Goal: Contribute content

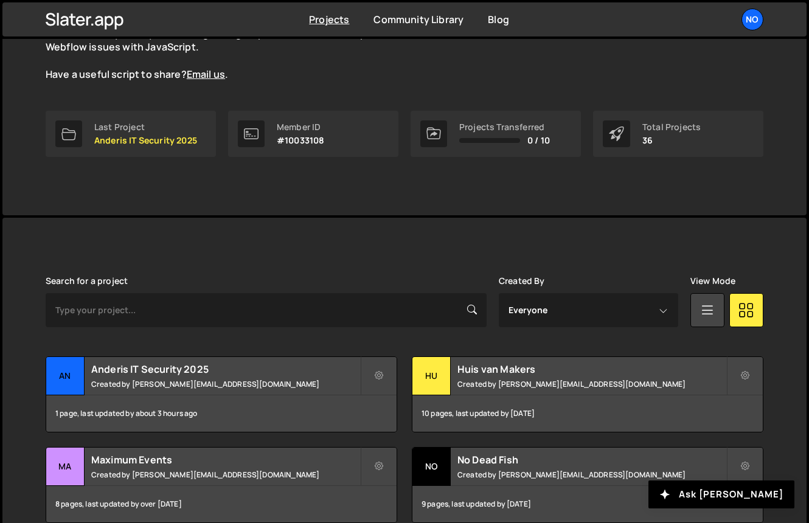
scroll to position [166, 0]
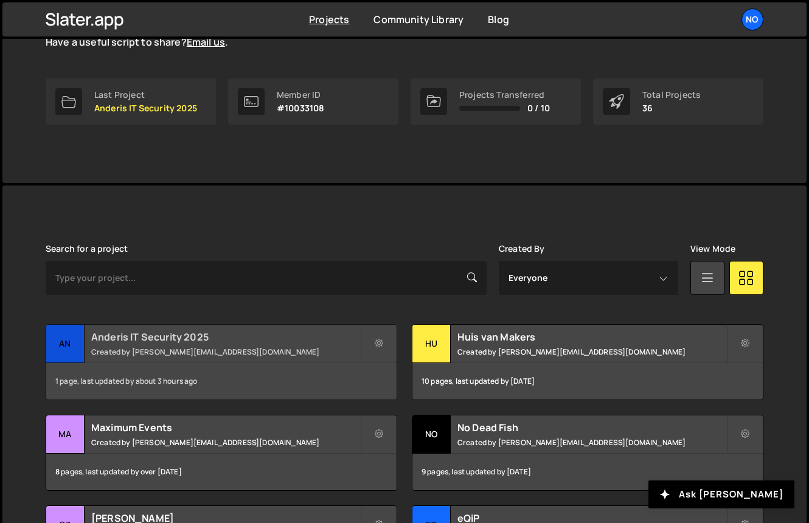
click at [318, 338] on h2 "Anderis IT Security 2025" at bounding box center [225, 336] width 269 height 13
click at [482, 328] on div "Huis van Makers Created by bart@nodeadfish.io" at bounding box center [588, 344] width 351 height 38
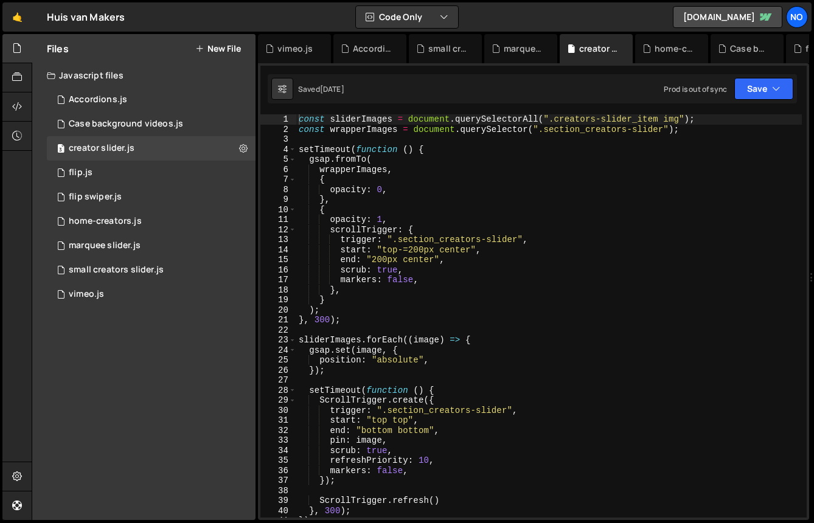
scroll to position [9138, 0]
click at [144, 202] on div "1 flip swiper.js 0" at bounding box center [151, 197] width 209 height 24
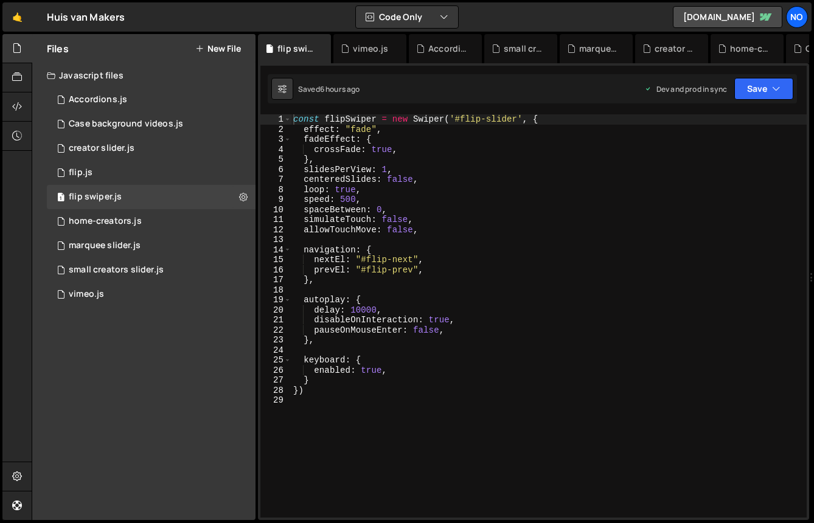
scroll to position [15321, 0]
click at [130, 175] on div "1 flip.js 0" at bounding box center [151, 173] width 209 height 24
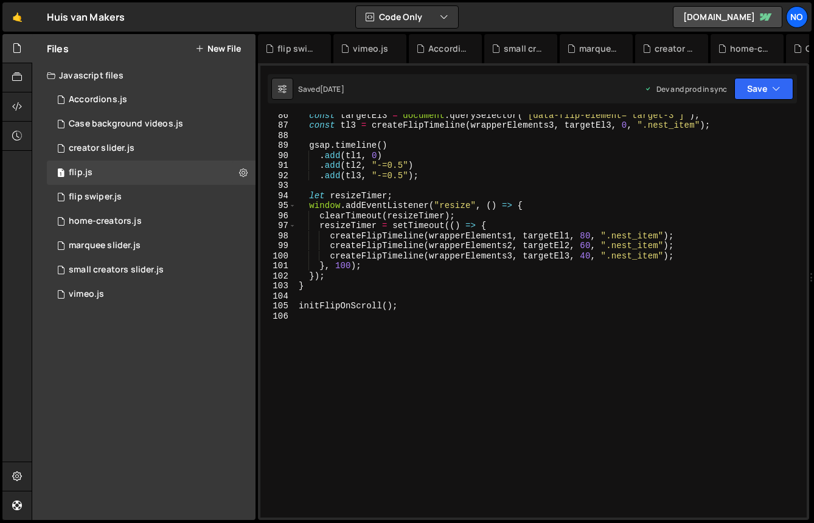
scroll to position [858, 0]
click at [340, 304] on div "const targetEl3 = document . querySelector ( "[data-flip-element='target-3']" )…" at bounding box center [549, 322] width 506 height 424
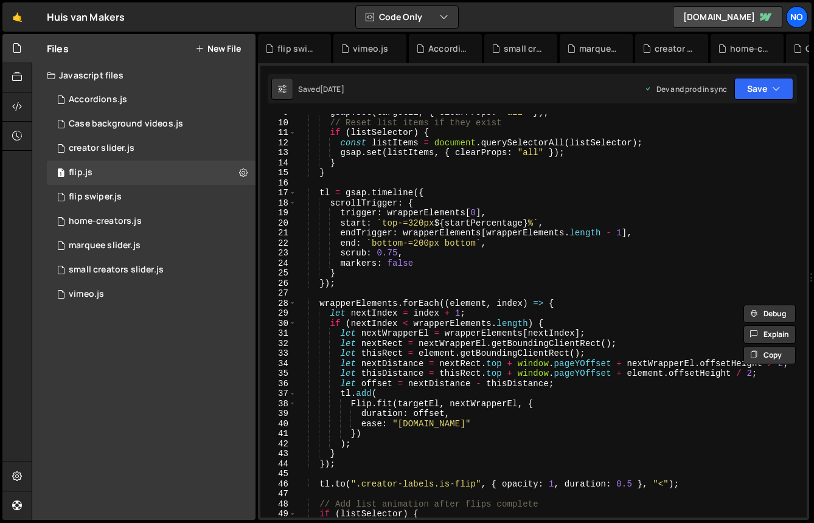
scroll to position [0, 0]
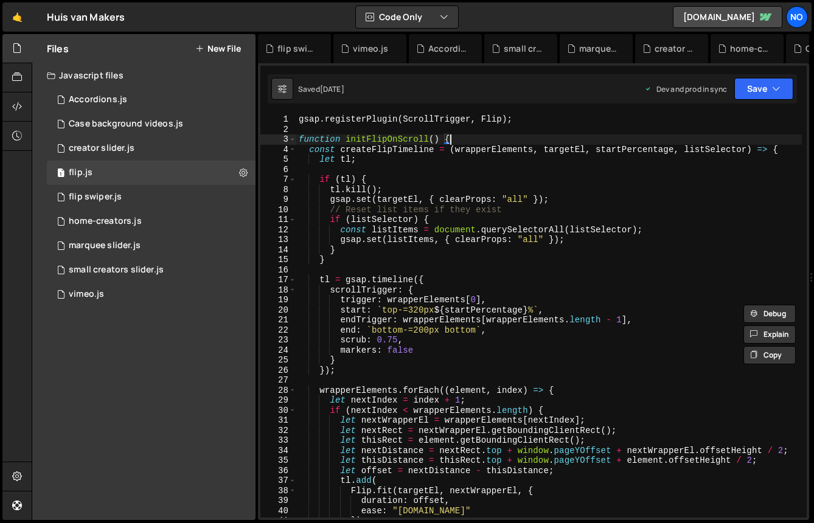
click at [480, 140] on div "gsap . registerPlugin ( ScrollTrigger , Flip ) ; function initFlipOnScroll ( ) …" at bounding box center [549, 326] width 506 height 424
click at [518, 119] on div "gsap . registerPlugin ( ScrollTrigger , Flip ) ; function initFlipOnScroll ( ) …" at bounding box center [549, 326] width 506 height 424
type textarea "gsap.registerPlugin(ScrollTrigger, Flip);"
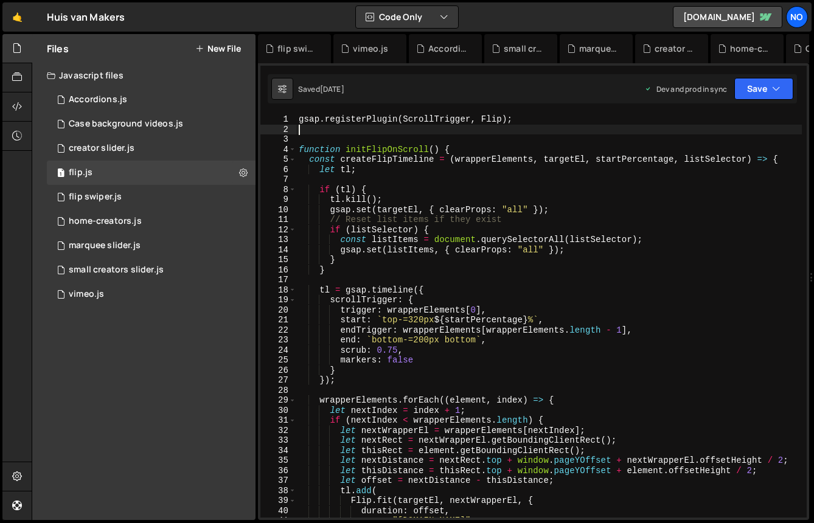
paste textarea
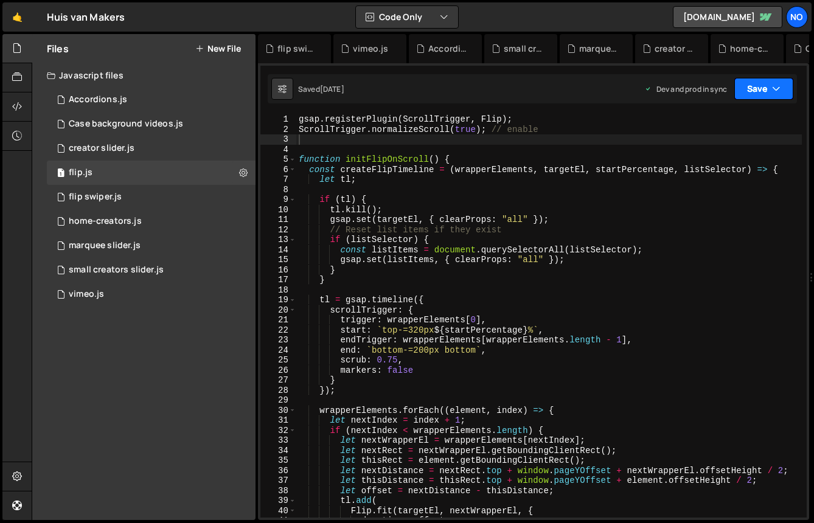
click at [758, 91] on button "Save" at bounding box center [764, 89] width 59 height 22
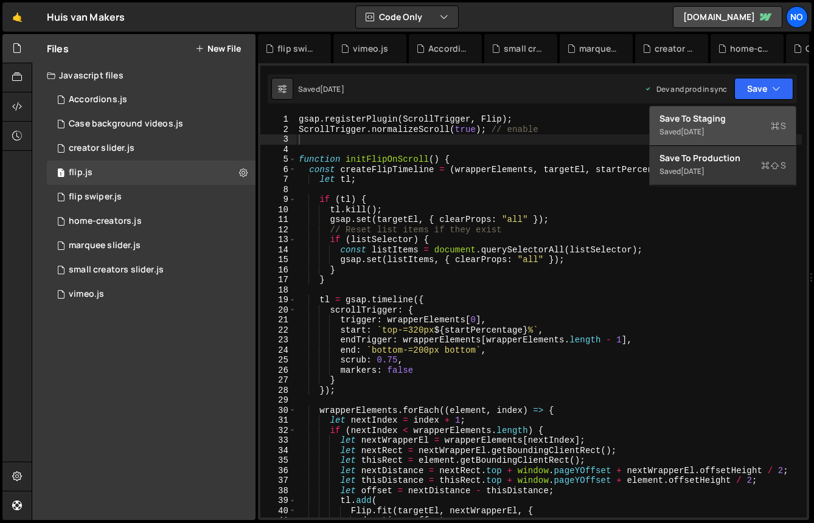
click at [732, 118] on div "Save to Staging S" at bounding box center [723, 119] width 127 height 12
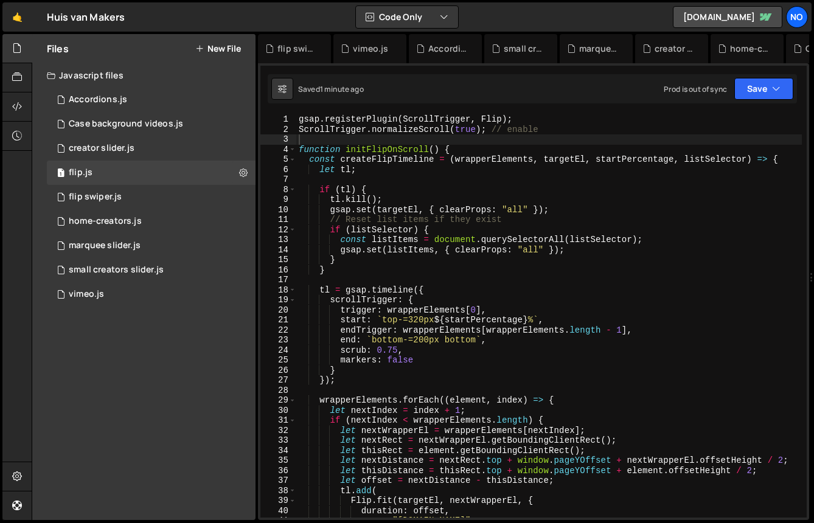
click at [379, 125] on div "gsap . registerPlugin ( ScrollTrigger , Flip ) ; ScrollTrigger . normalizeScrol…" at bounding box center [549, 326] width 506 height 424
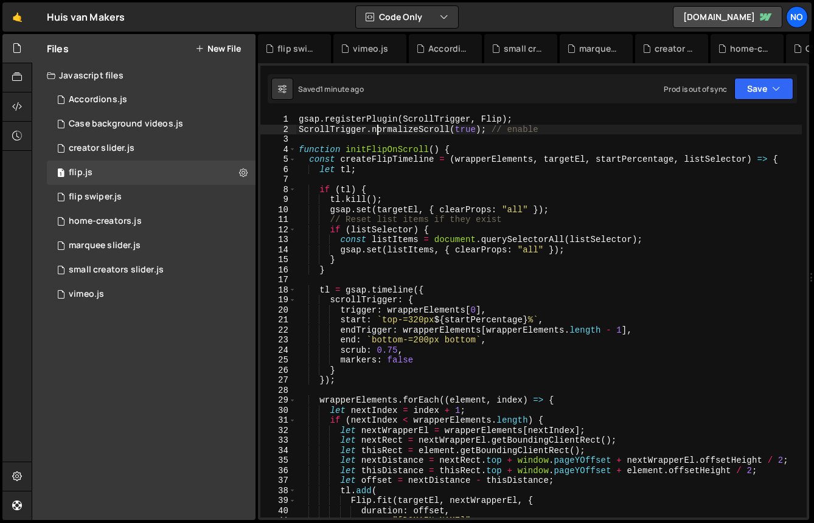
type textarea "// ScrollTrigger.normalizeScroll(true); // enable"
click at [776, 94] on icon "button" at bounding box center [776, 89] width 9 height 12
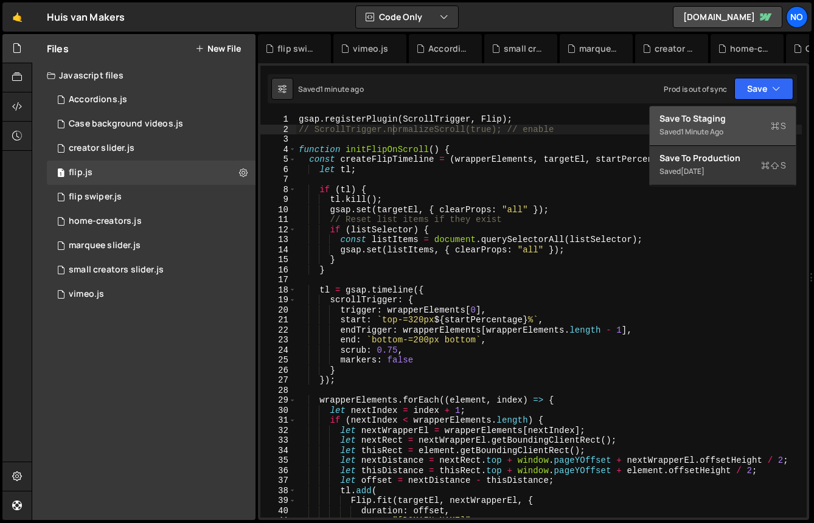
click at [735, 124] on div "Save to Staging S" at bounding box center [723, 119] width 127 height 12
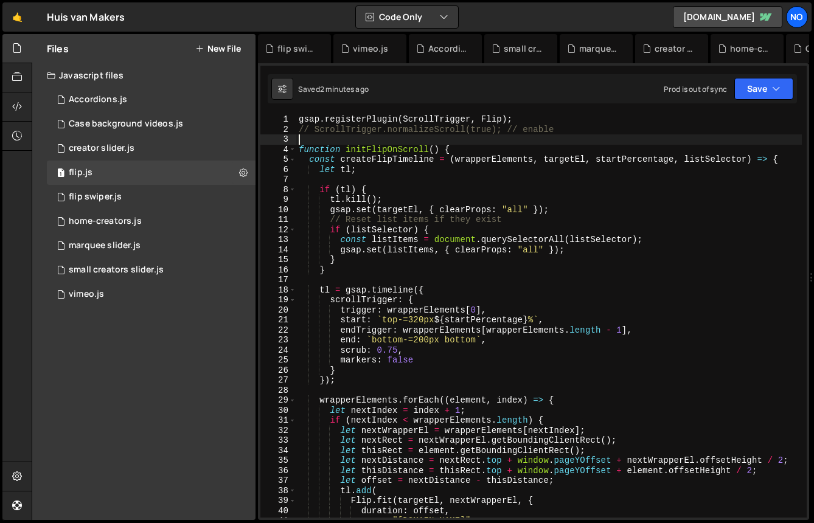
click at [472, 140] on div "gsap . registerPlugin ( ScrollTrigger , Flip ) ; // ScrollTrigger.normalizeScro…" at bounding box center [549, 326] width 506 height 424
paste textarea "}"
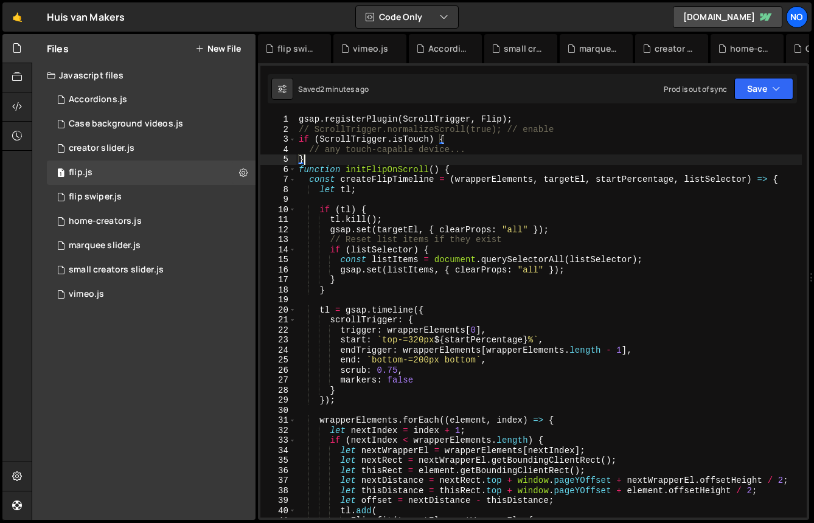
click at [447, 132] on div "gsap . registerPlugin ( ScrollTrigger , Flip ) ; // ScrollTrigger.normalizeScro…" at bounding box center [549, 326] width 506 height 424
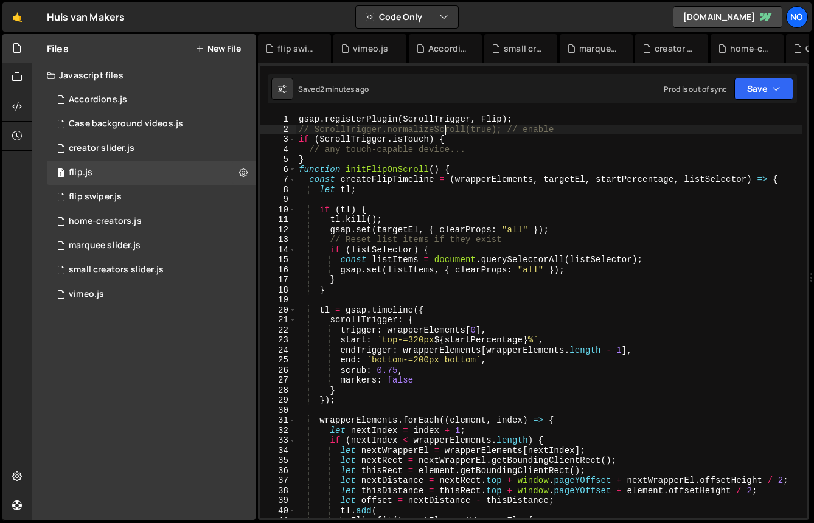
click at [447, 132] on div "gsap . registerPlugin ( ScrollTrigger , Flip ) ; // ScrollTrigger.normalizeScro…" at bounding box center [549, 326] width 506 height 424
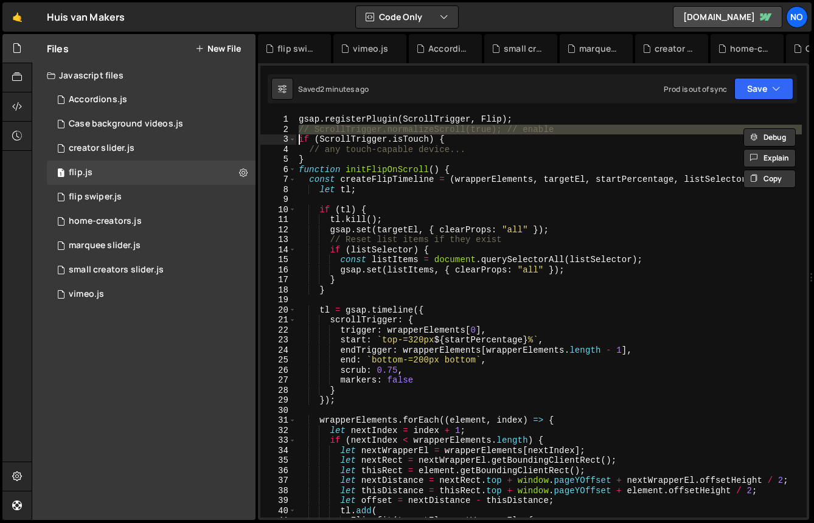
click at [447, 132] on div "gsap . registerPlugin ( ScrollTrigger , Flip ) ; // ScrollTrigger.normalizeScro…" at bounding box center [549, 326] width 506 height 424
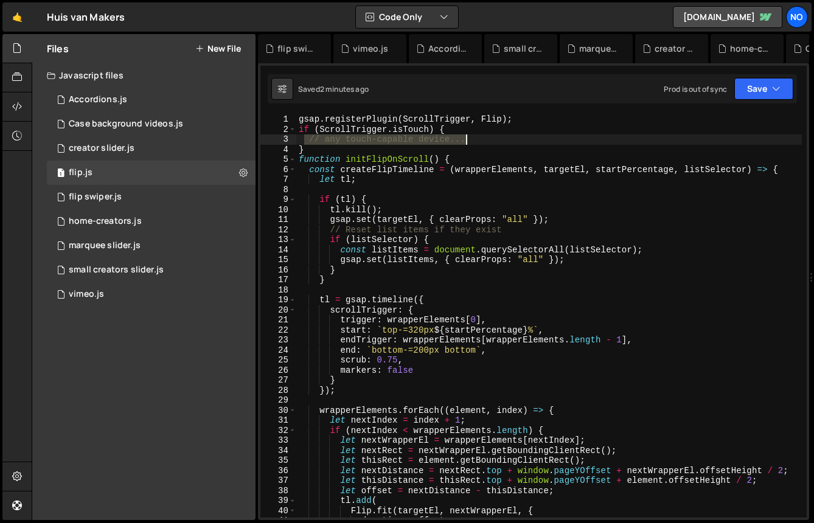
drag, startPoint x: 304, startPoint y: 139, endPoint x: 545, endPoint y: 139, distance: 240.4
click at [545, 139] on div "gsap . registerPlugin ( ScrollTrigger , Flip ) ; if ( ScrollTrigger . isTouch )…" at bounding box center [549, 326] width 506 height 424
type textarea "// any touch-capable device..."
paste textarea
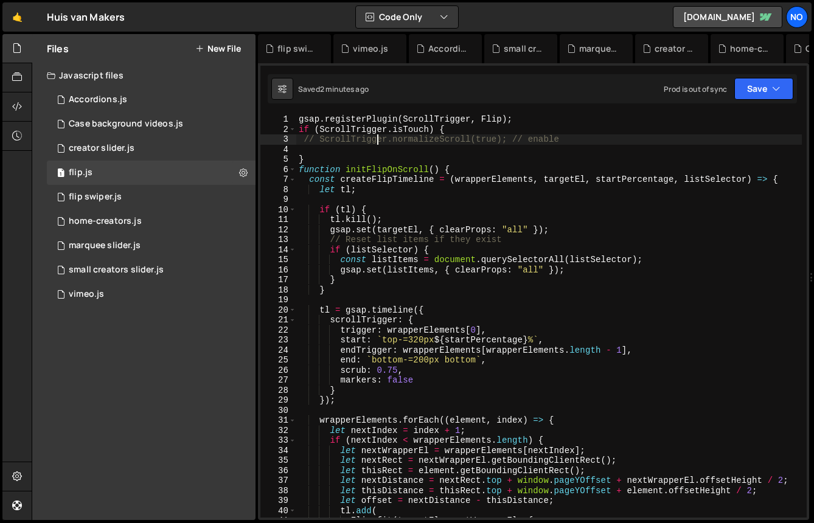
click at [377, 139] on div "gsap . registerPlugin ( ScrollTrigger , Flip ) ; if ( ScrollTrigger . isTouch )…" at bounding box center [549, 326] width 506 height 424
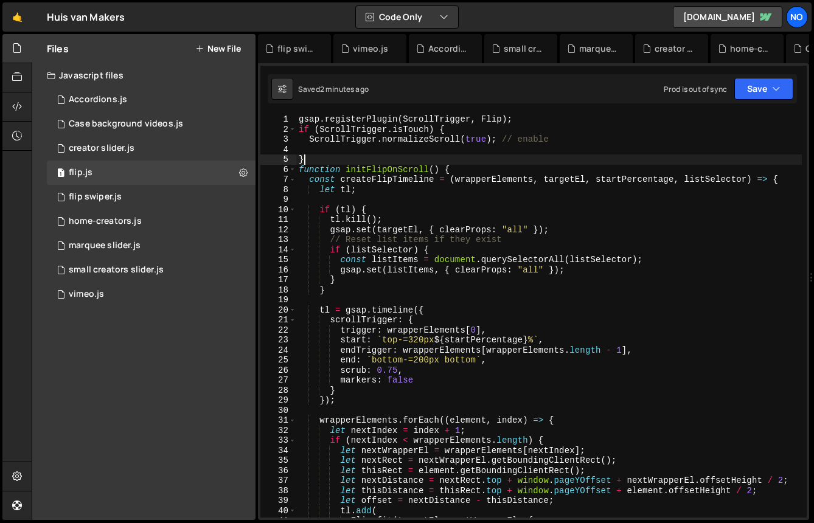
click at [329, 157] on div "gsap . registerPlugin ( ScrollTrigger , Flip ) ; if ( ScrollTrigger . isTouch )…" at bounding box center [549, 326] width 506 height 424
type textarea "}"
click at [337, 149] on div "gsap . registerPlugin ( ScrollTrigger , Flip ) ; if ( ScrollTrigger . isTouch )…" at bounding box center [549, 326] width 506 height 424
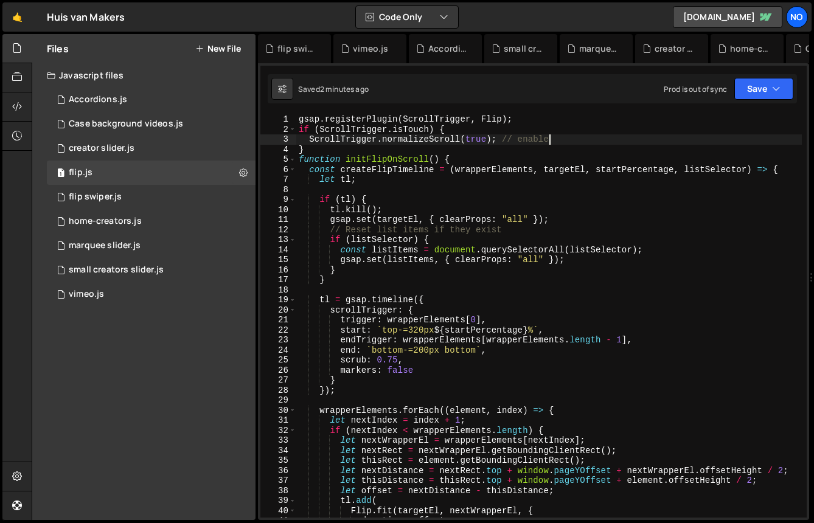
click at [562, 144] on div "gsap . registerPlugin ( ScrollTrigger , Flip ) ; if ( ScrollTrigger . isTouch )…" at bounding box center [549, 326] width 506 height 424
click at [553, 151] on div "gsap . registerPlugin ( ScrollTrigger , Flip ) ; if ( ScrollTrigger . isTouch )…" at bounding box center [549, 326] width 506 height 424
type textarea "}"
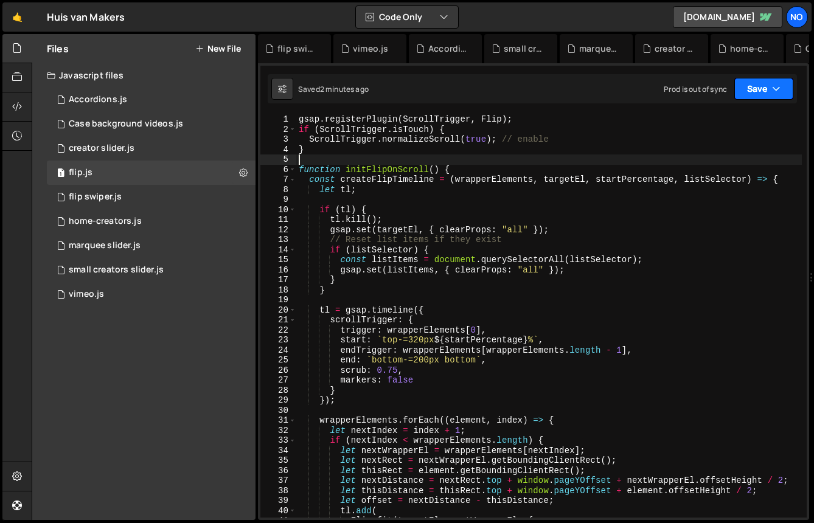
click at [758, 94] on button "Save" at bounding box center [764, 89] width 59 height 22
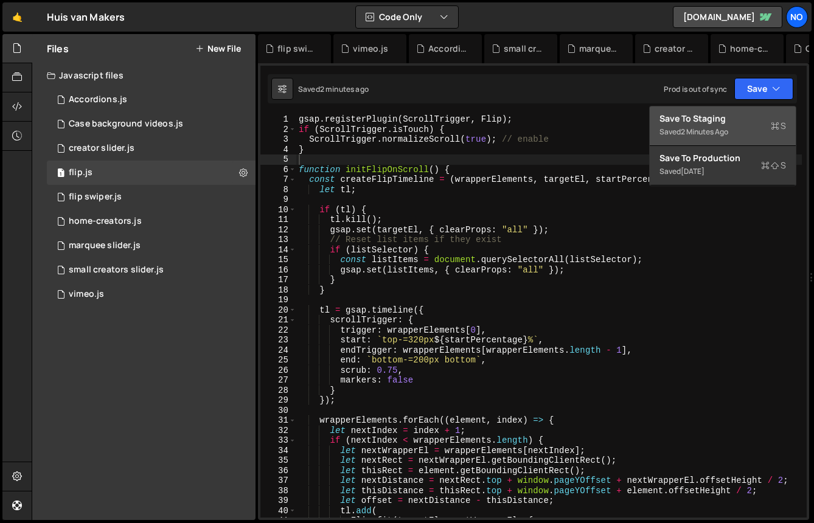
click at [724, 125] on div "Saved 2 minutes ago" at bounding box center [723, 132] width 127 height 15
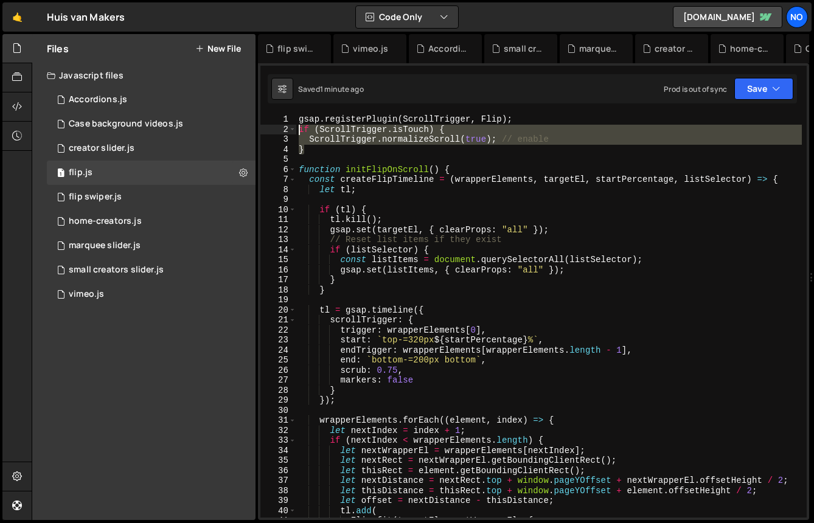
drag, startPoint x: 334, startPoint y: 150, endPoint x: 285, endPoint y: 130, distance: 53.2
click at [285, 130] on div "} 1 2 3 4 5 6 7 8 9 10 11 12 13 14 15 16 17 18 19 20 21 22 23 24 25 26 27 28 29…" at bounding box center [534, 316] width 547 height 404
type textarea "if (ScrollTrigger.isTouch) { ScrollTrigger.normalizeScroll(true); // enable"
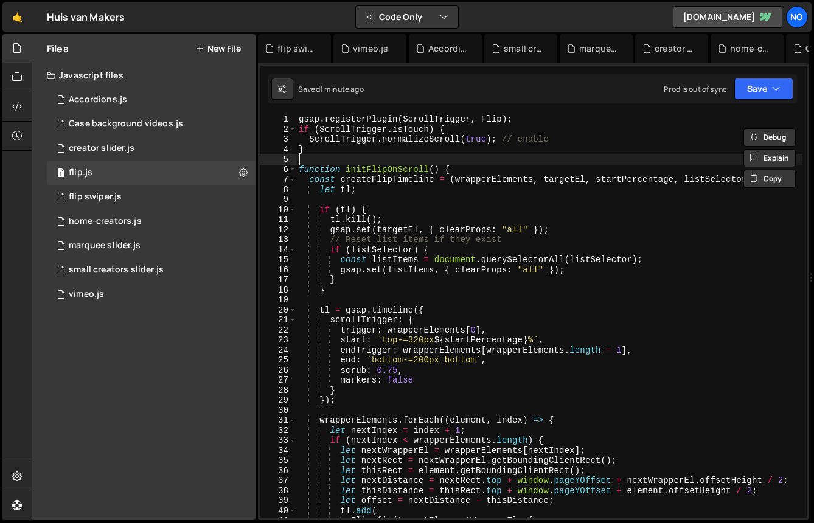
click at [564, 159] on div "gsap . registerPlugin ( ScrollTrigger , Flip ) ; if ( ScrollTrigger . isTouch )…" at bounding box center [549, 326] width 506 height 424
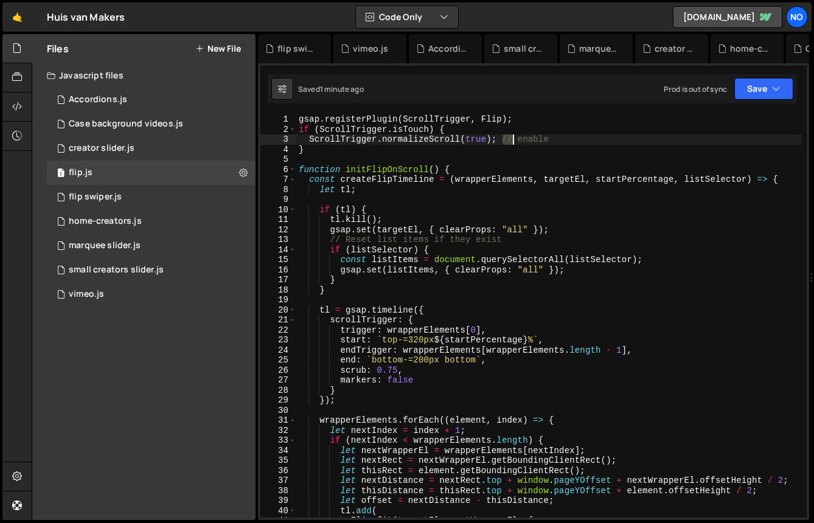
drag, startPoint x: 500, startPoint y: 141, endPoint x: 626, endPoint y: 141, distance: 125.4
click at [626, 141] on div "gsap . registerPlugin ( ScrollTrigger , Flip ) ; if ( ScrollTrigger . isTouch )…" at bounding box center [549, 326] width 506 height 424
click at [762, 81] on button "Save" at bounding box center [764, 89] width 59 height 22
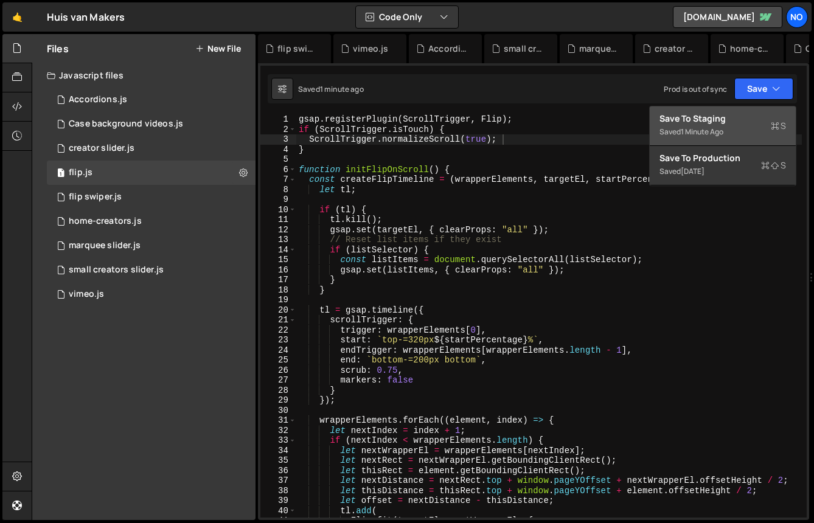
click at [713, 120] on div "Save to Staging S" at bounding box center [723, 119] width 127 height 12
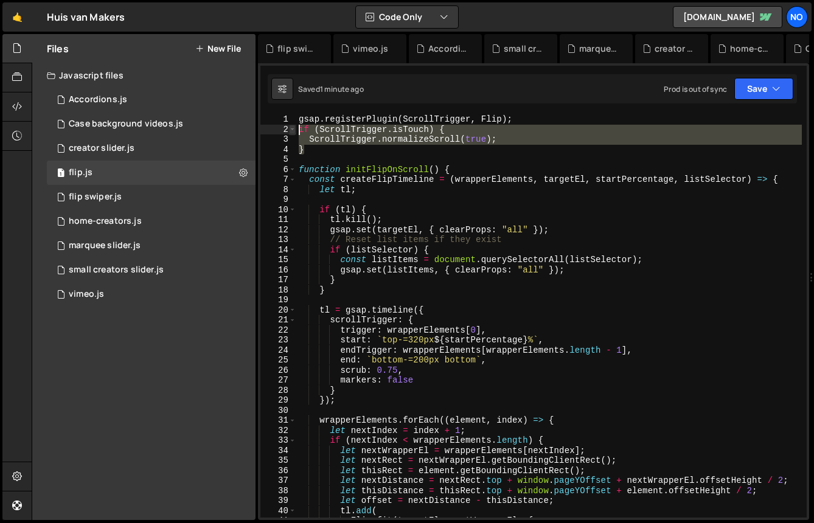
drag, startPoint x: 315, startPoint y: 145, endPoint x: 292, endPoint y: 130, distance: 27.5
click at [292, 130] on div "} 1 2 3 4 5 6 7 8 9 10 11 12 13 14 15 16 17 18 19 20 21 22 23 24 25 26 27 28 29…" at bounding box center [534, 316] width 547 height 404
type textarea "if (ScrollTrigger.isTouch) { ScrollTrigger.normalizeScroll(true);"
